Goal: Browse casually

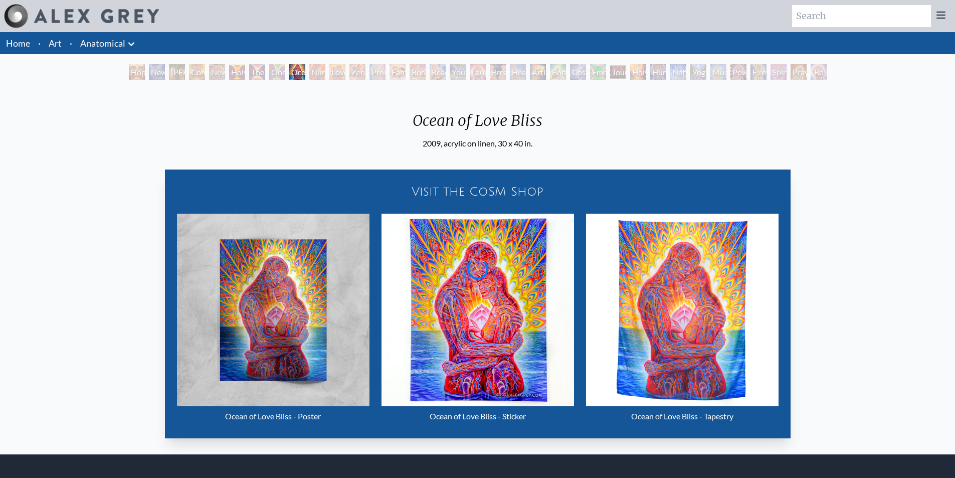
scroll to position [93, 0]
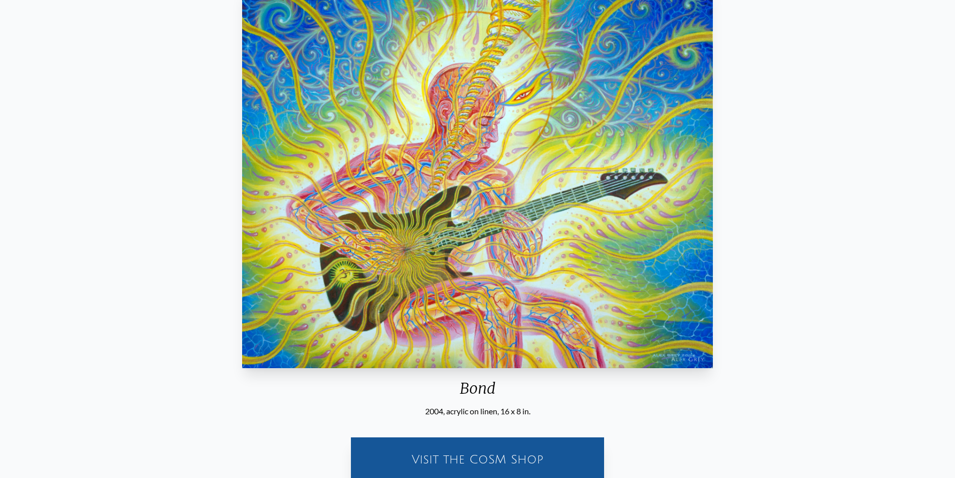
scroll to position [38, 0]
